Goal: Information Seeking & Learning: Learn about a topic

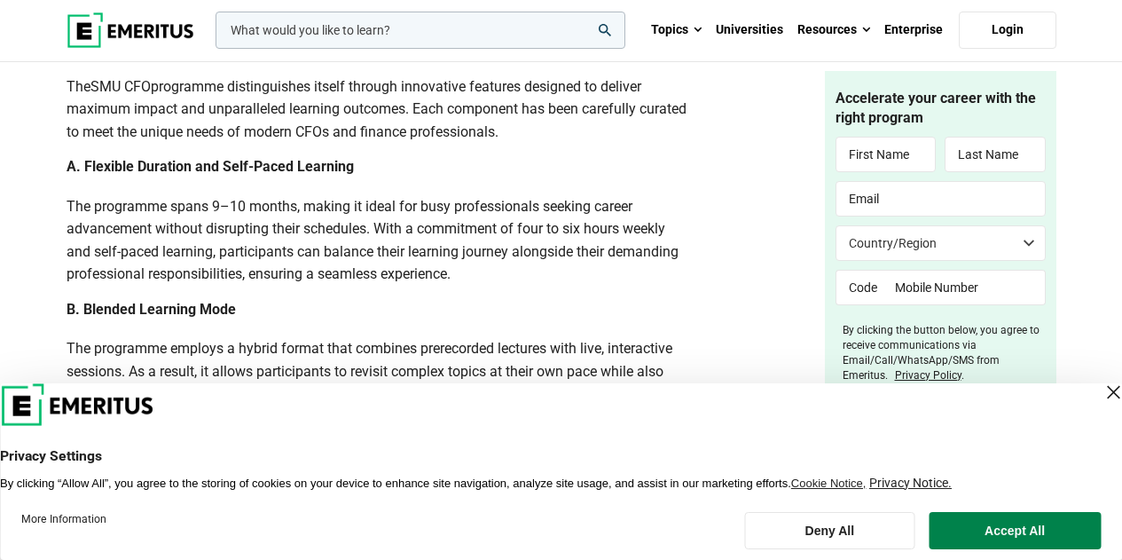
scroll to position [3634, 0]
click at [757, 34] on link "Universities" at bounding box center [749, 30] width 82 height 62
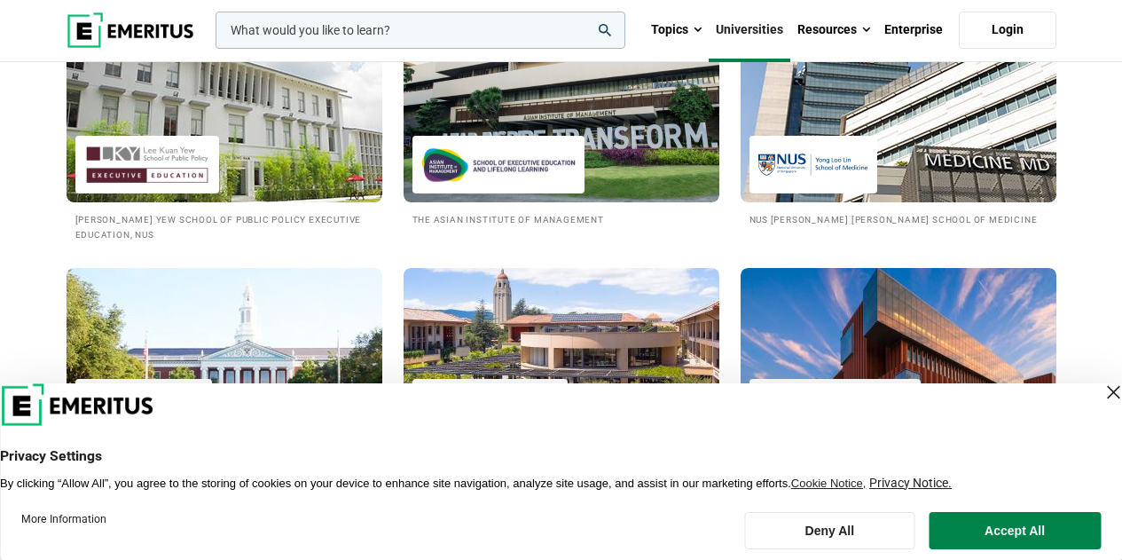
scroll to position [1965, 0]
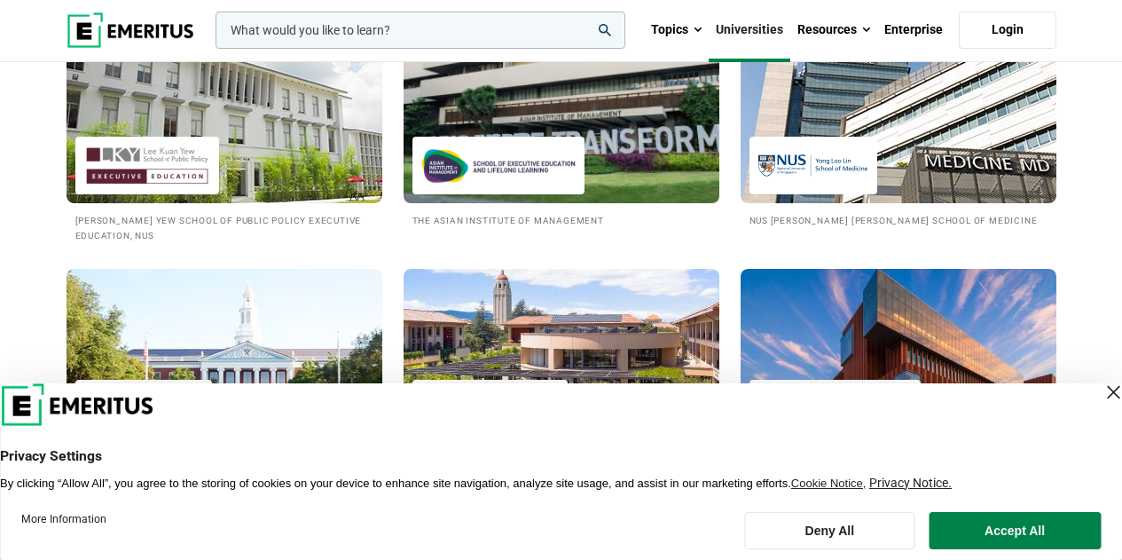
click at [521, 137] on div at bounding box center [498, 166] width 172 height 58
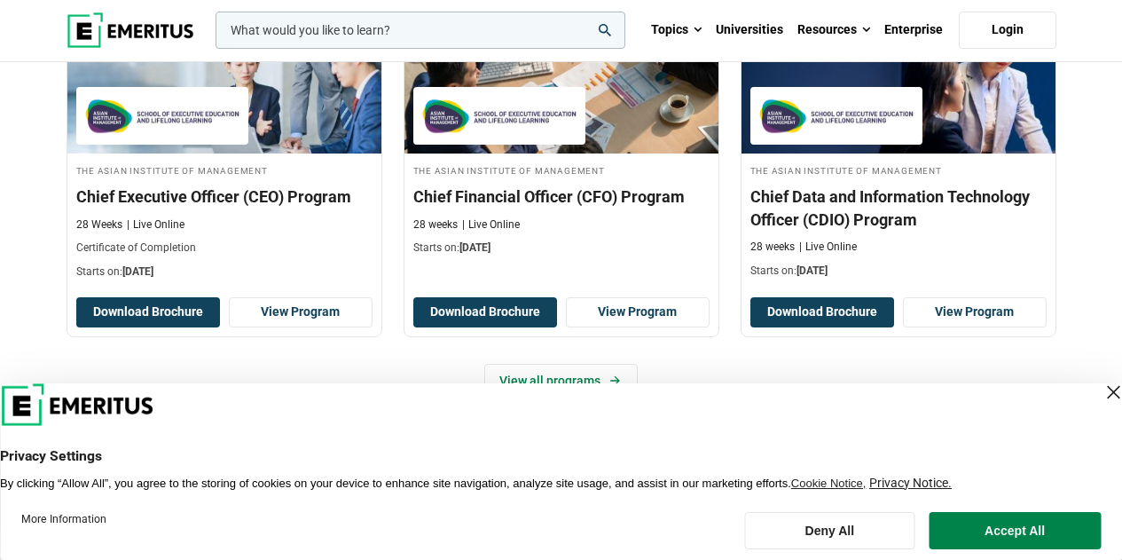
scroll to position [797, 0]
